Goal: Find specific page/section: Find specific page/section

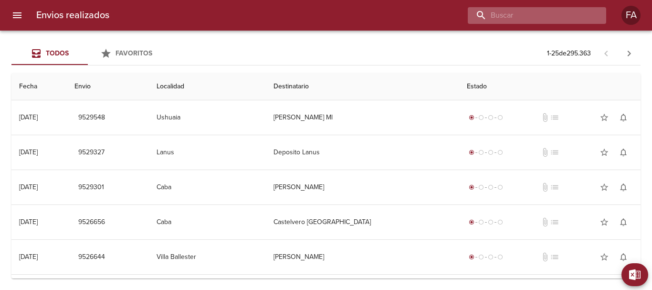
click at [560, 16] on input "buscar" at bounding box center [529, 15] width 122 height 17
type input "german arispon"
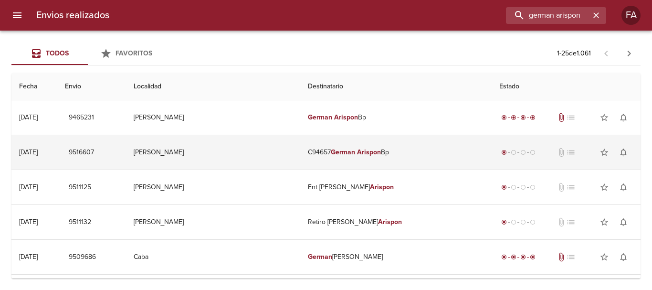
click at [331, 150] on em "German" at bounding box center [343, 152] width 24 height 8
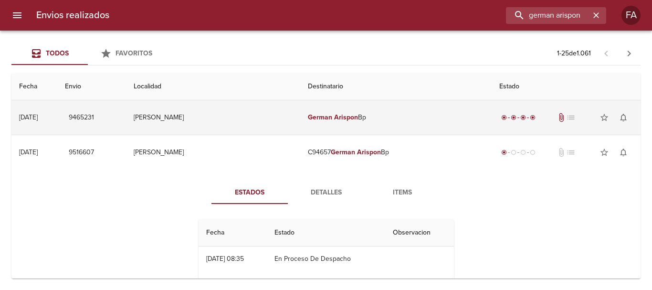
click at [310, 118] on td "German Arispon Bp" at bounding box center [395, 117] width 191 height 34
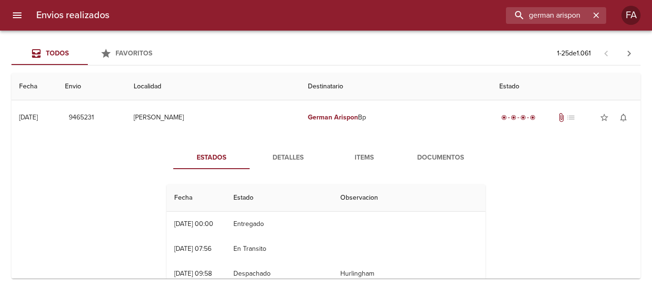
scroll to position [95, 0]
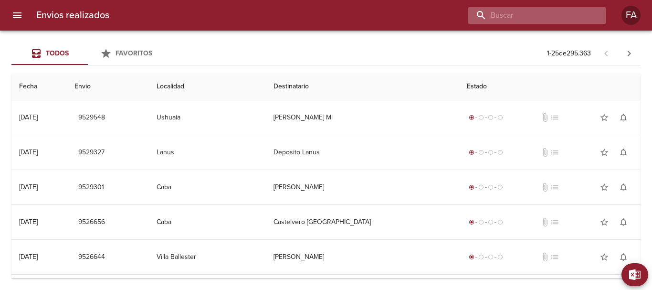
click at [546, 13] on input "buscar" at bounding box center [529, 15] width 122 height 17
type input "german arispon"
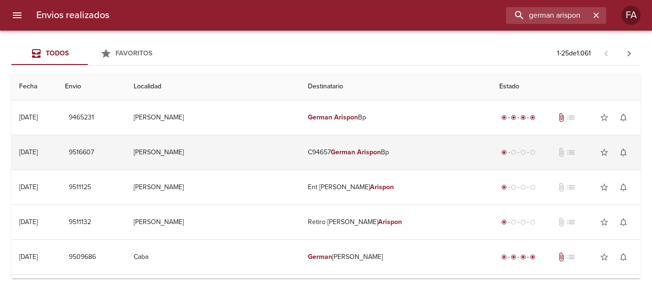
click at [331, 153] on em "German" at bounding box center [343, 152] width 24 height 8
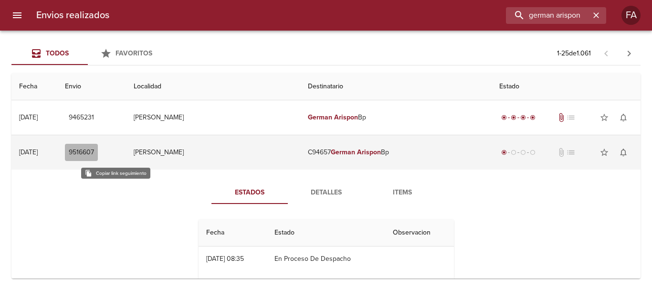
click at [94, 149] on span "9516607" at bounding box center [81, 153] width 25 height 12
